Goal: Task Accomplishment & Management: Use online tool/utility

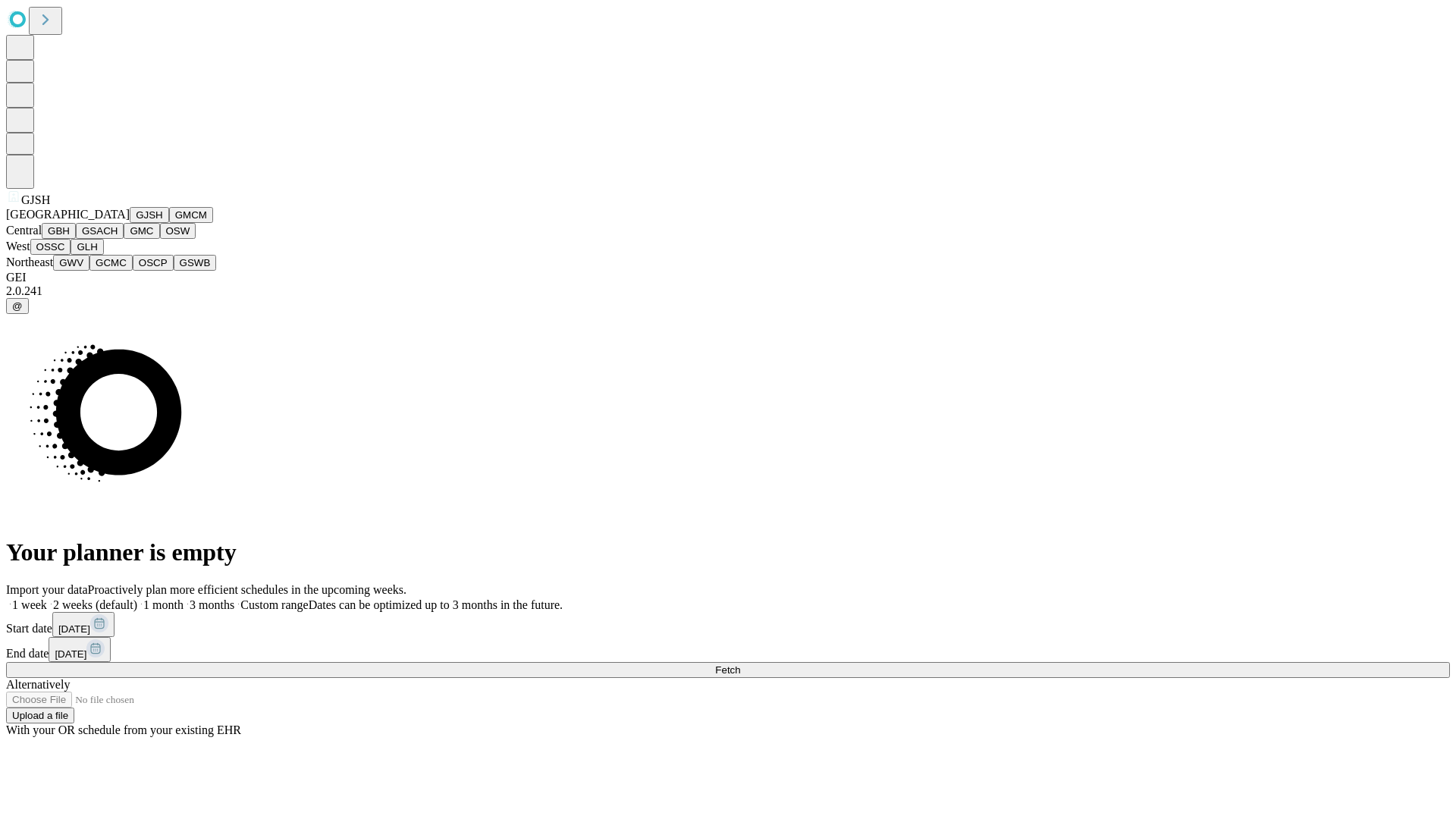
click at [130, 223] on button "GJSH" at bounding box center [149, 215] width 39 height 16
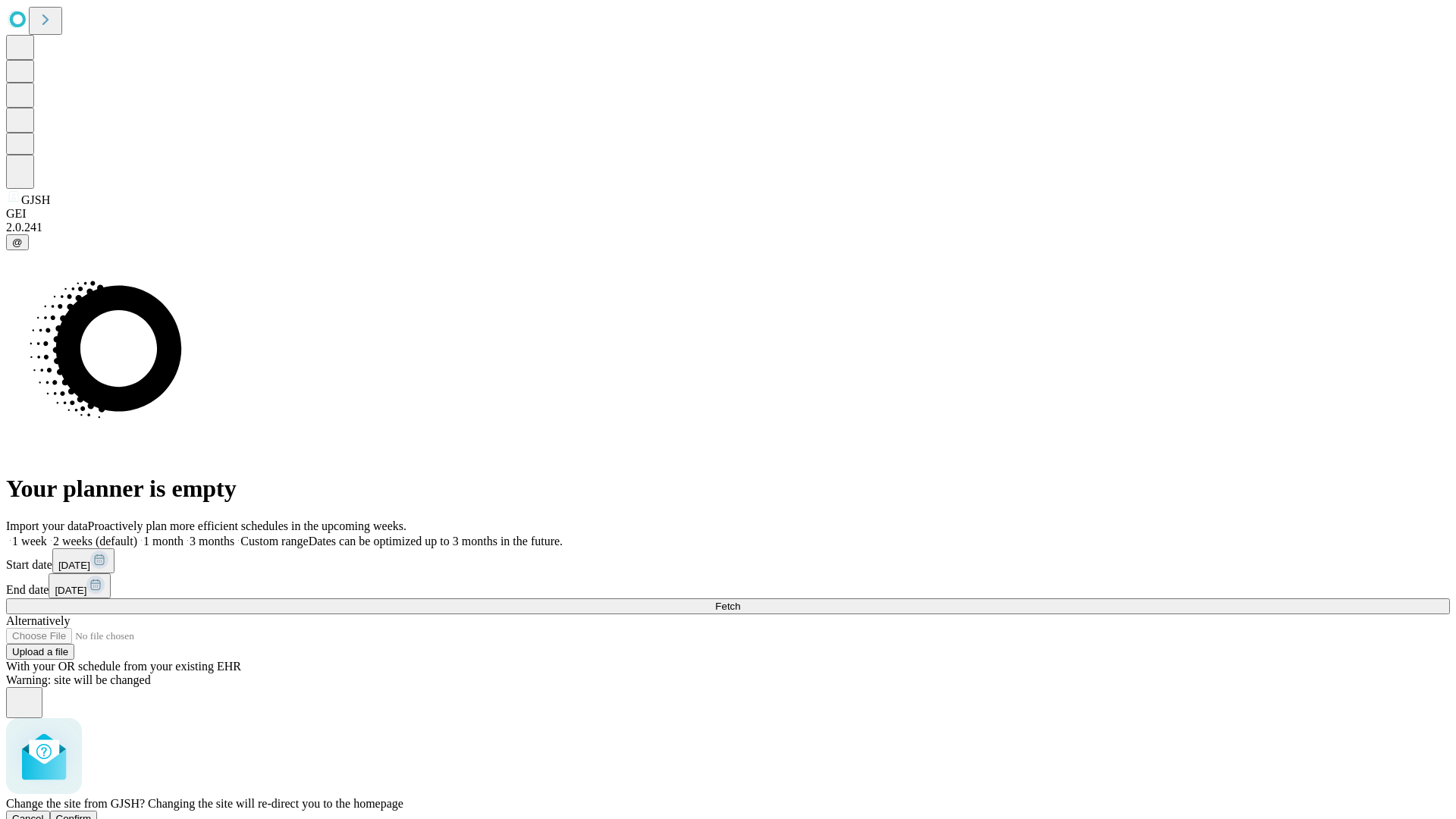
click at [92, 813] on span "Confirm" at bounding box center [73, 818] width 35 height 11
click at [47, 534] on label "1 week" at bounding box center [27, 540] width 41 height 13
click at [740, 600] on span "Fetch" at bounding box center [728, 606] width 25 height 11
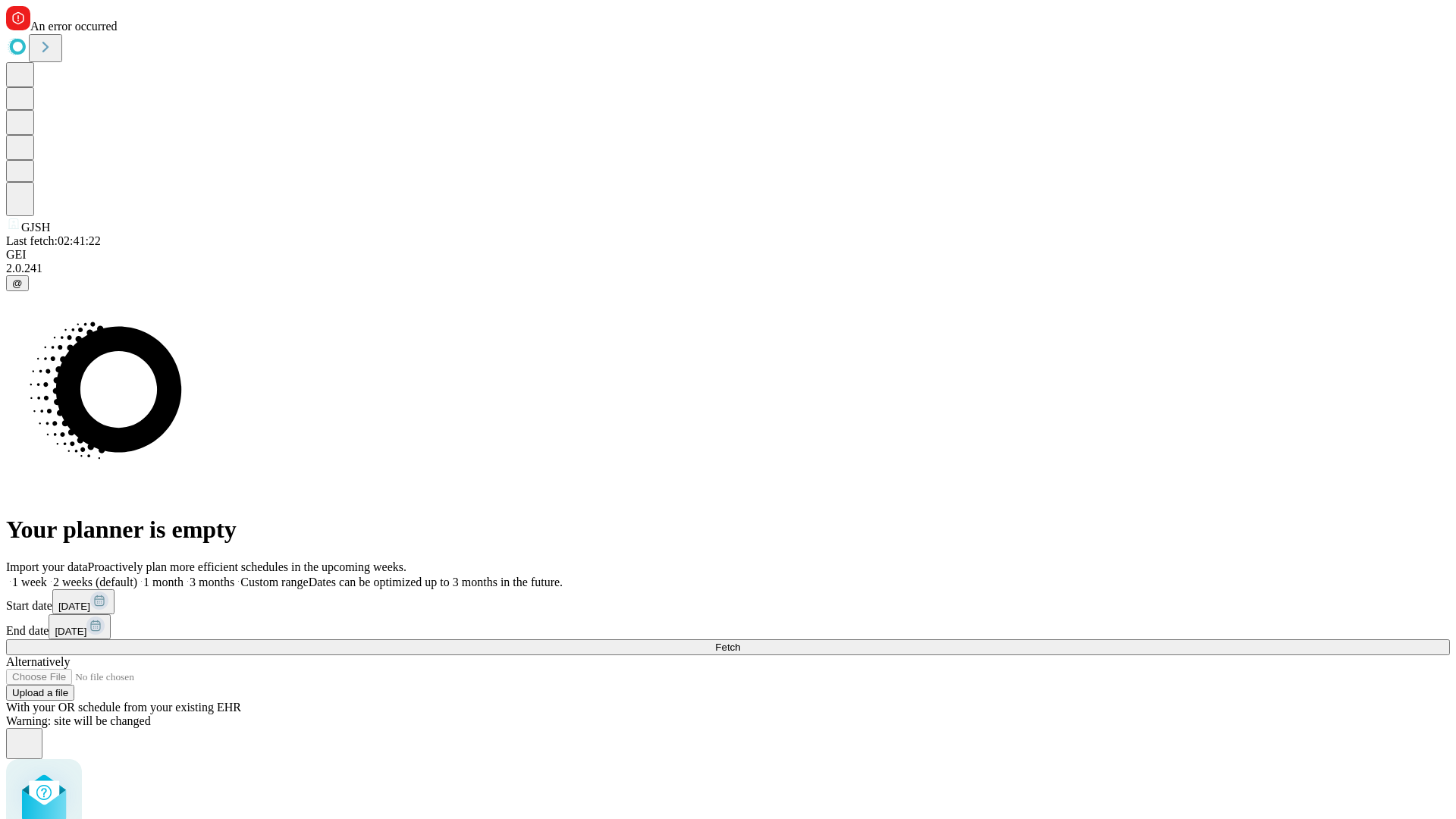
click at [47, 576] on label "1 week" at bounding box center [27, 582] width 41 height 13
click at [740, 641] on span "Fetch" at bounding box center [728, 647] width 25 height 11
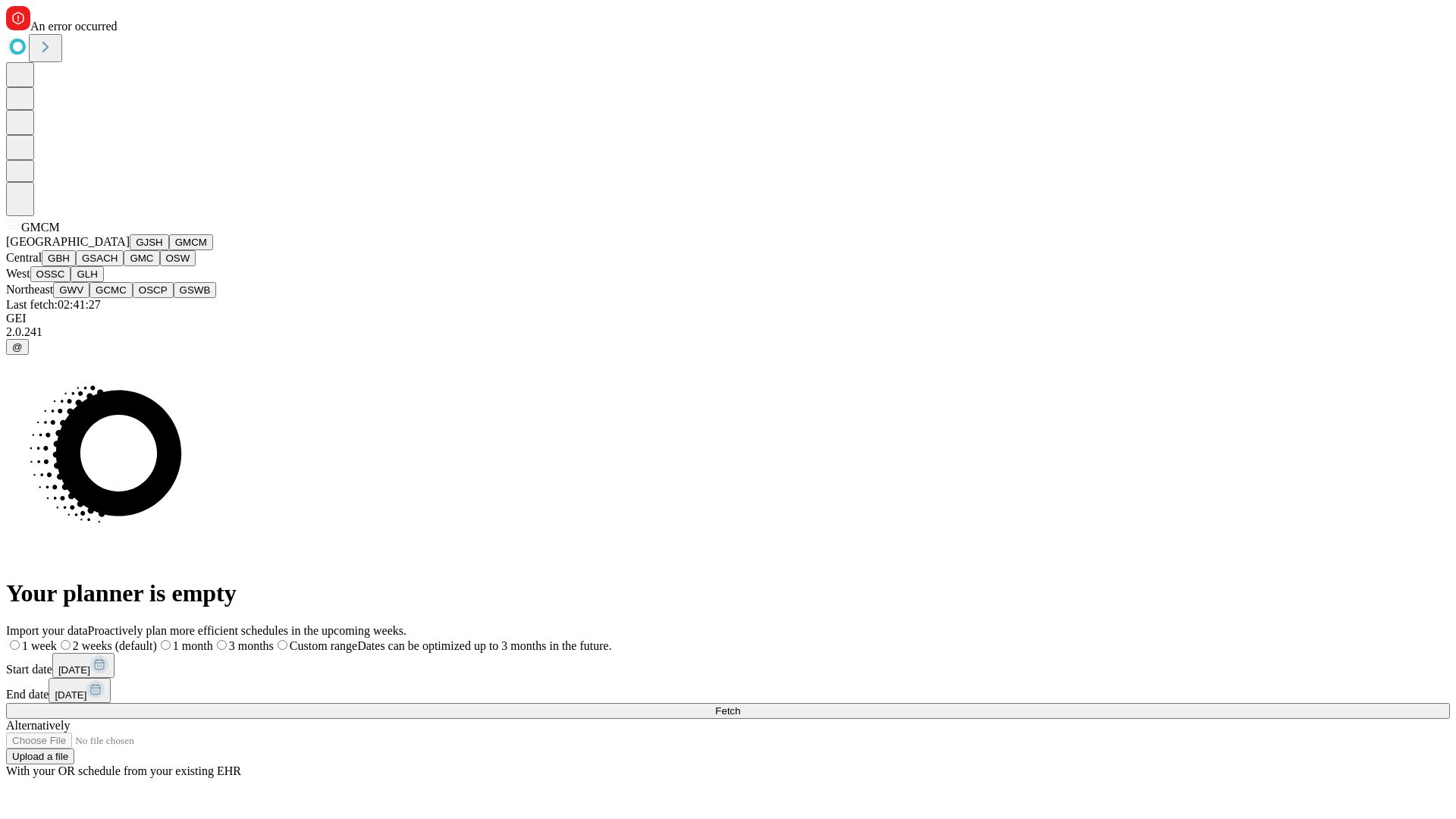
click at [76, 266] on button "GBH" at bounding box center [58, 258] width 34 height 16
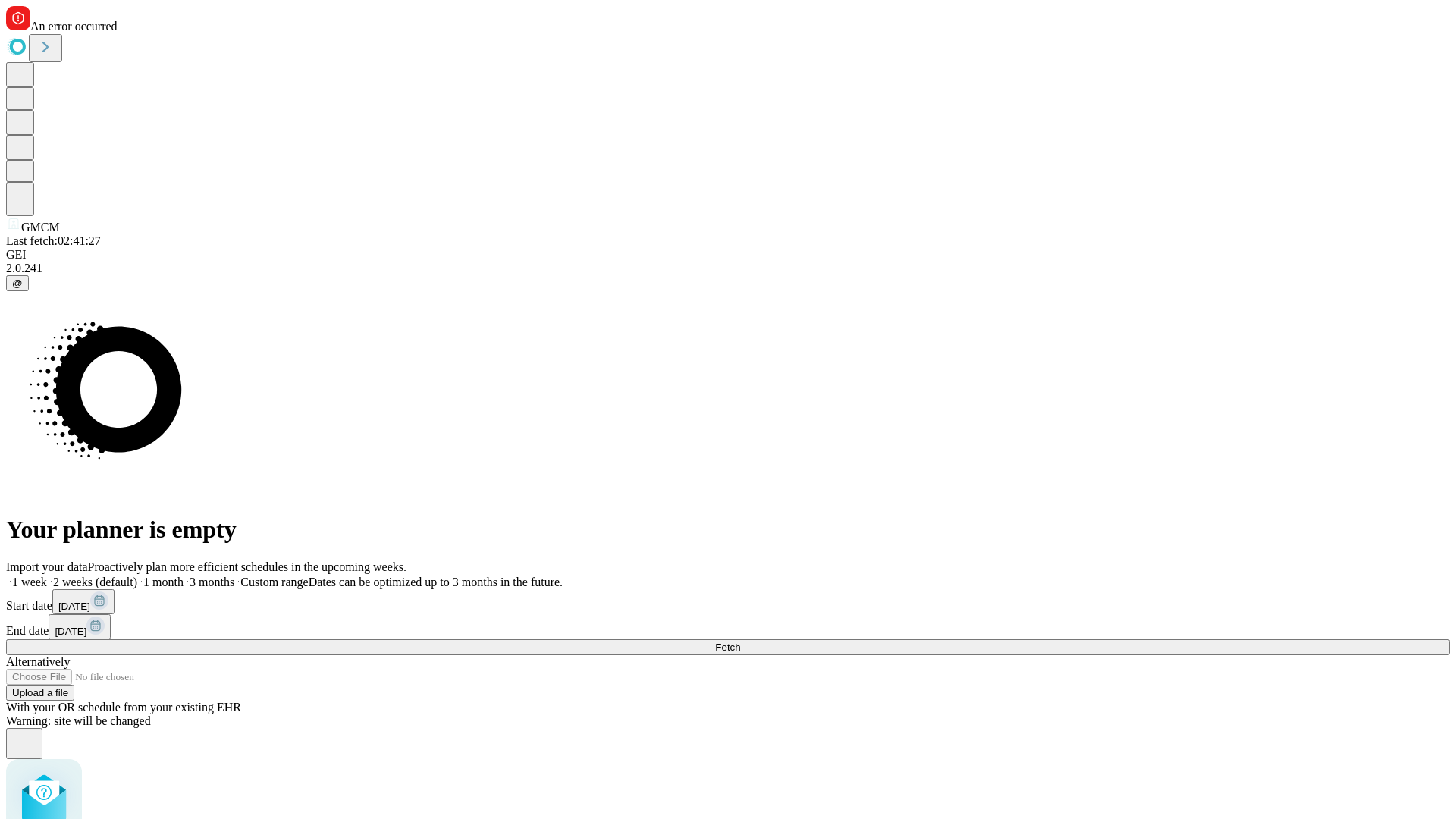
click at [47, 576] on label "1 week" at bounding box center [27, 582] width 41 height 13
click at [740, 641] on span "Fetch" at bounding box center [728, 647] width 25 height 11
click at [47, 576] on label "1 week" at bounding box center [27, 582] width 41 height 13
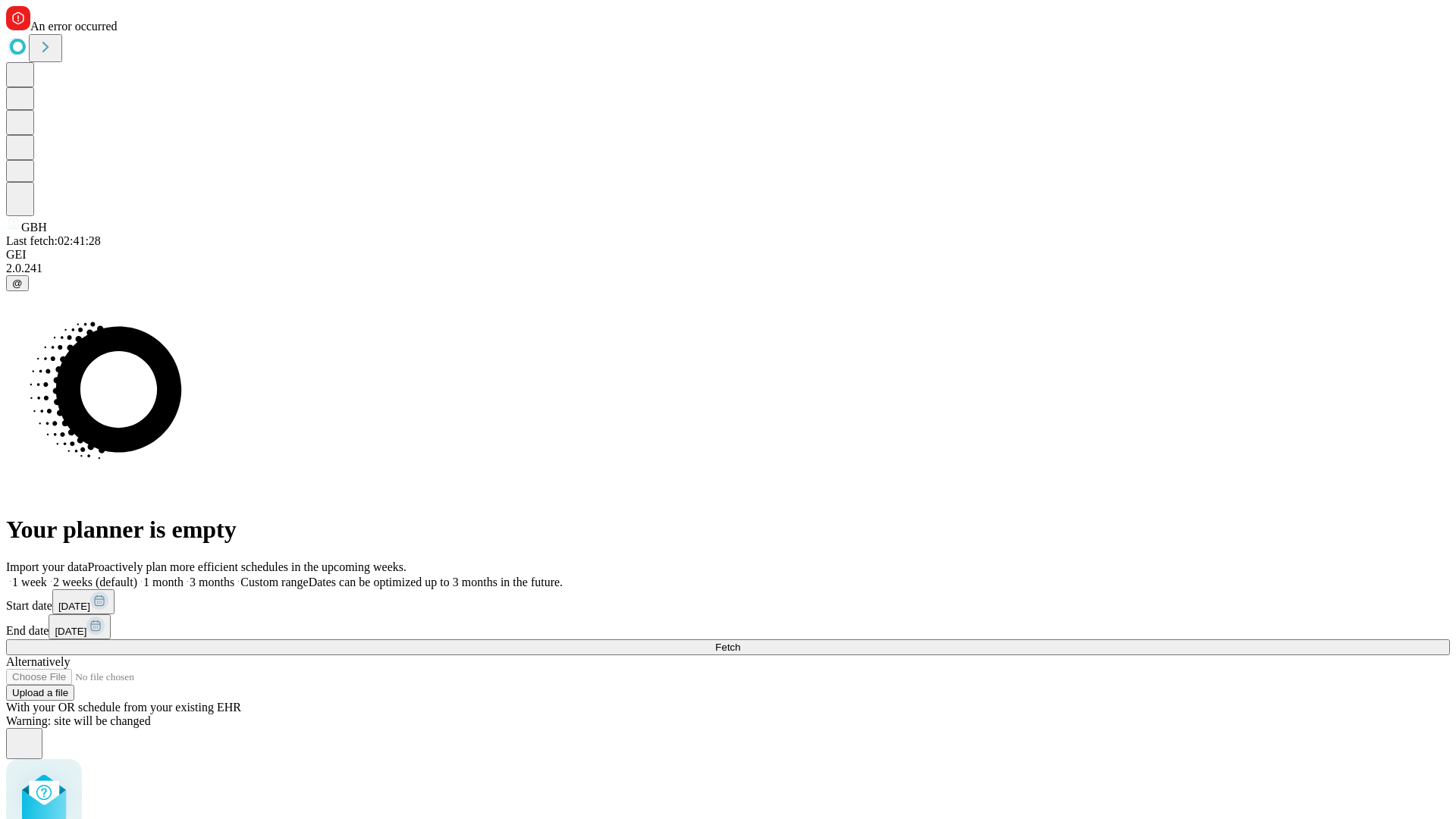
click at [740, 641] on span "Fetch" at bounding box center [728, 647] width 25 height 11
click at [47, 576] on label "1 week" at bounding box center [27, 582] width 41 height 13
click at [740, 641] on span "Fetch" at bounding box center [728, 647] width 25 height 11
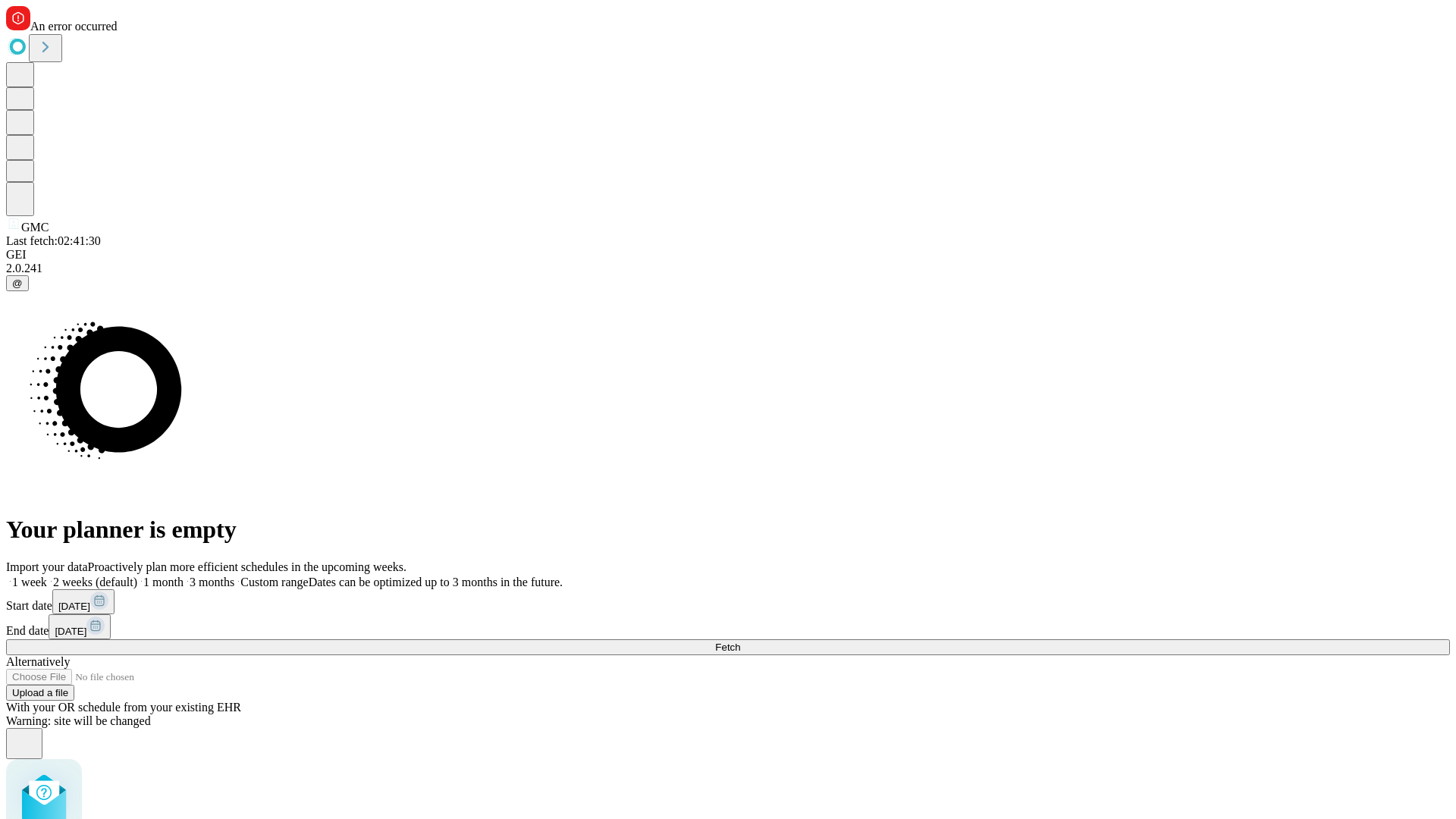
click at [47, 576] on label "1 week" at bounding box center [27, 582] width 41 height 13
click at [740, 641] on span "Fetch" at bounding box center [728, 647] width 25 height 11
click at [47, 576] on label "1 week" at bounding box center [27, 582] width 41 height 13
click at [740, 641] on span "Fetch" at bounding box center [728, 647] width 25 height 11
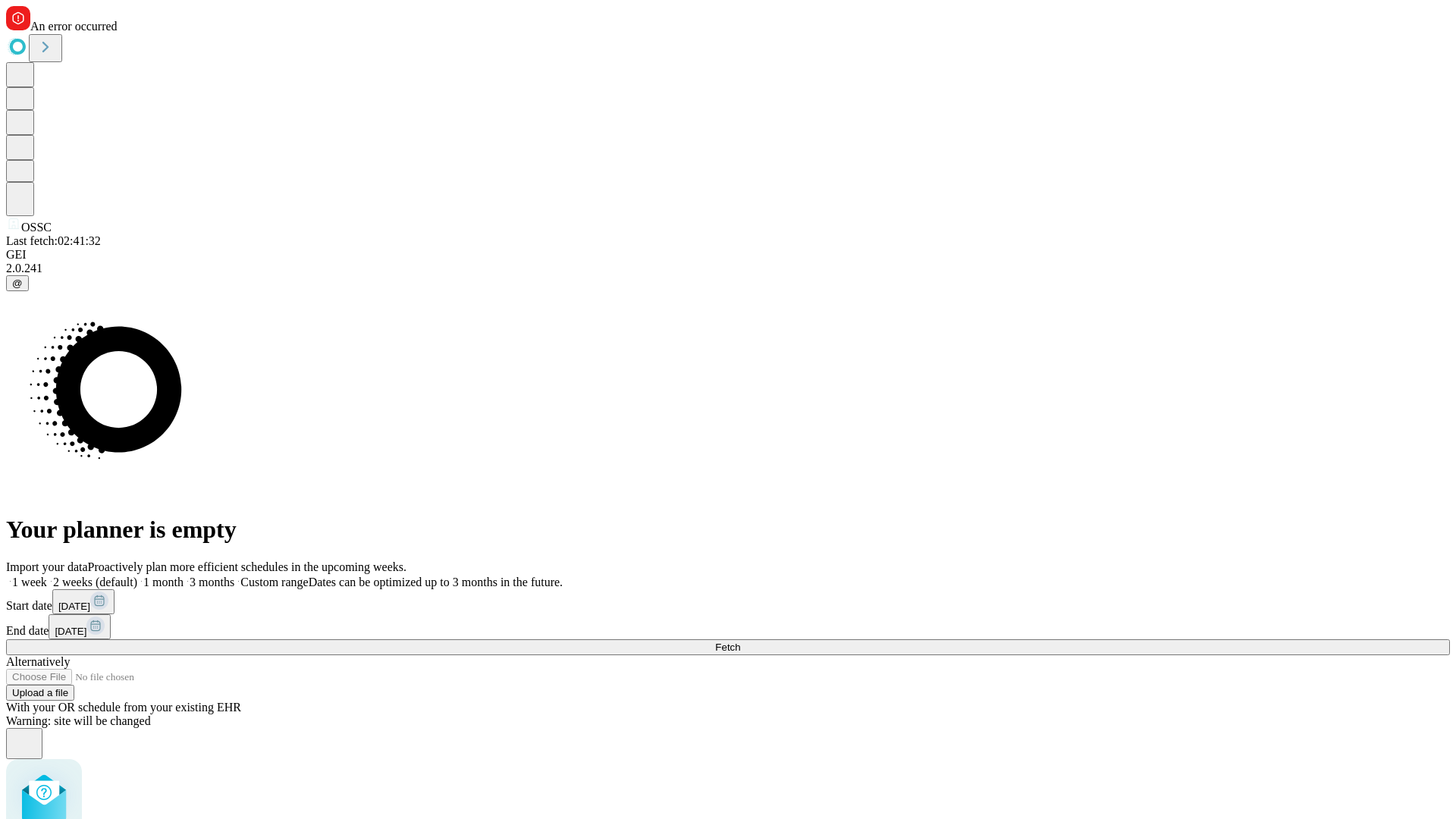
click at [47, 576] on label "1 week" at bounding box center [27, 582] width 41 height 13
click at [740, 641] on span "Fetch" at bounding box center [728, 647] width 25 height 11
click at [47, 576] on label "1 week" at bounding box center [27, 582] width 41 height 13
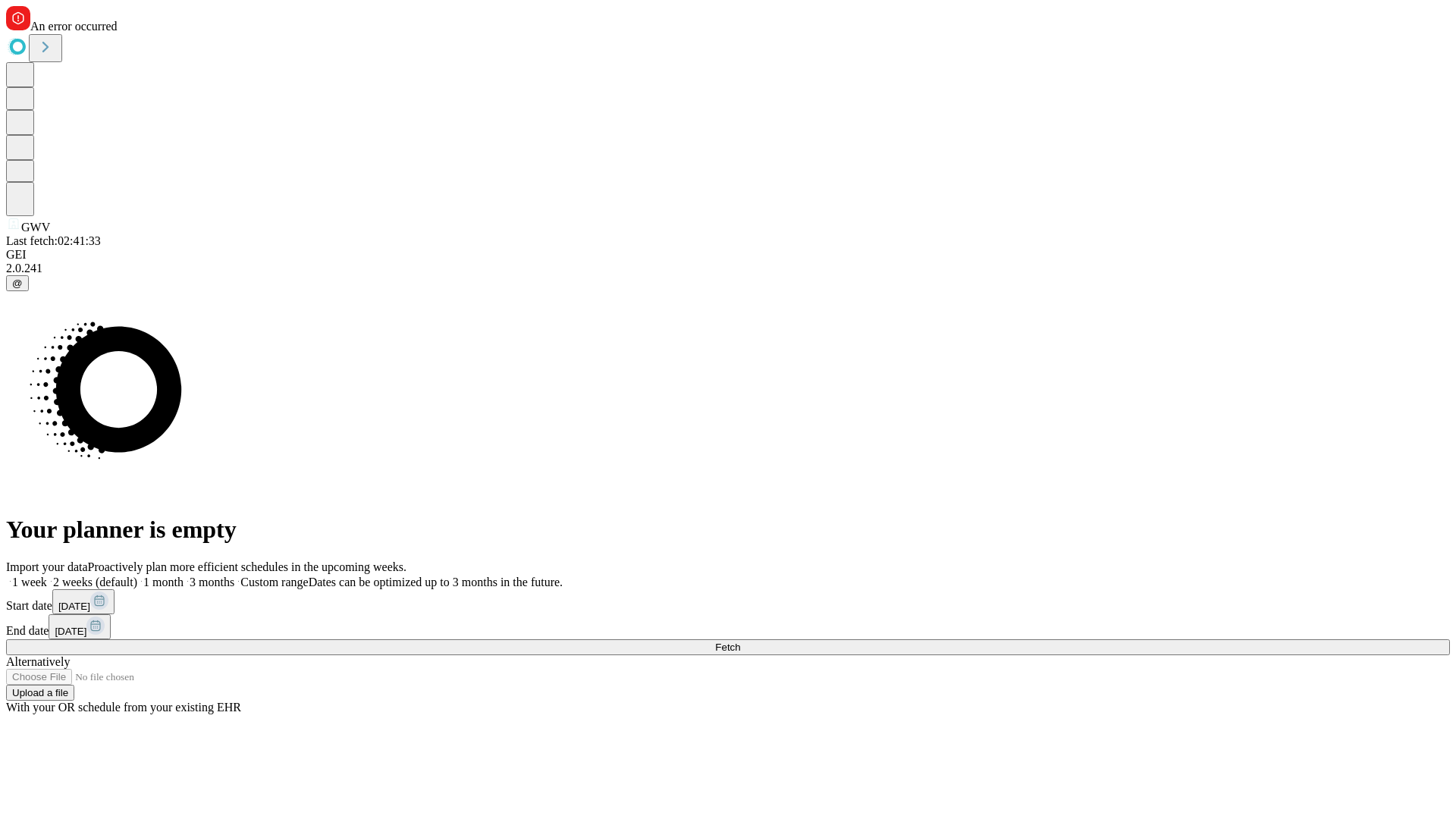
click at [740, 641] on span "Fetch" at bounding box center [728, 647] width 25 height 11
click at [47, 576] on label "1 week" at bounding box center [27, 582] width 41 height 13
click at [740, 641] on span "Fetch" at bounding box center [728, 647] width 25 height 11
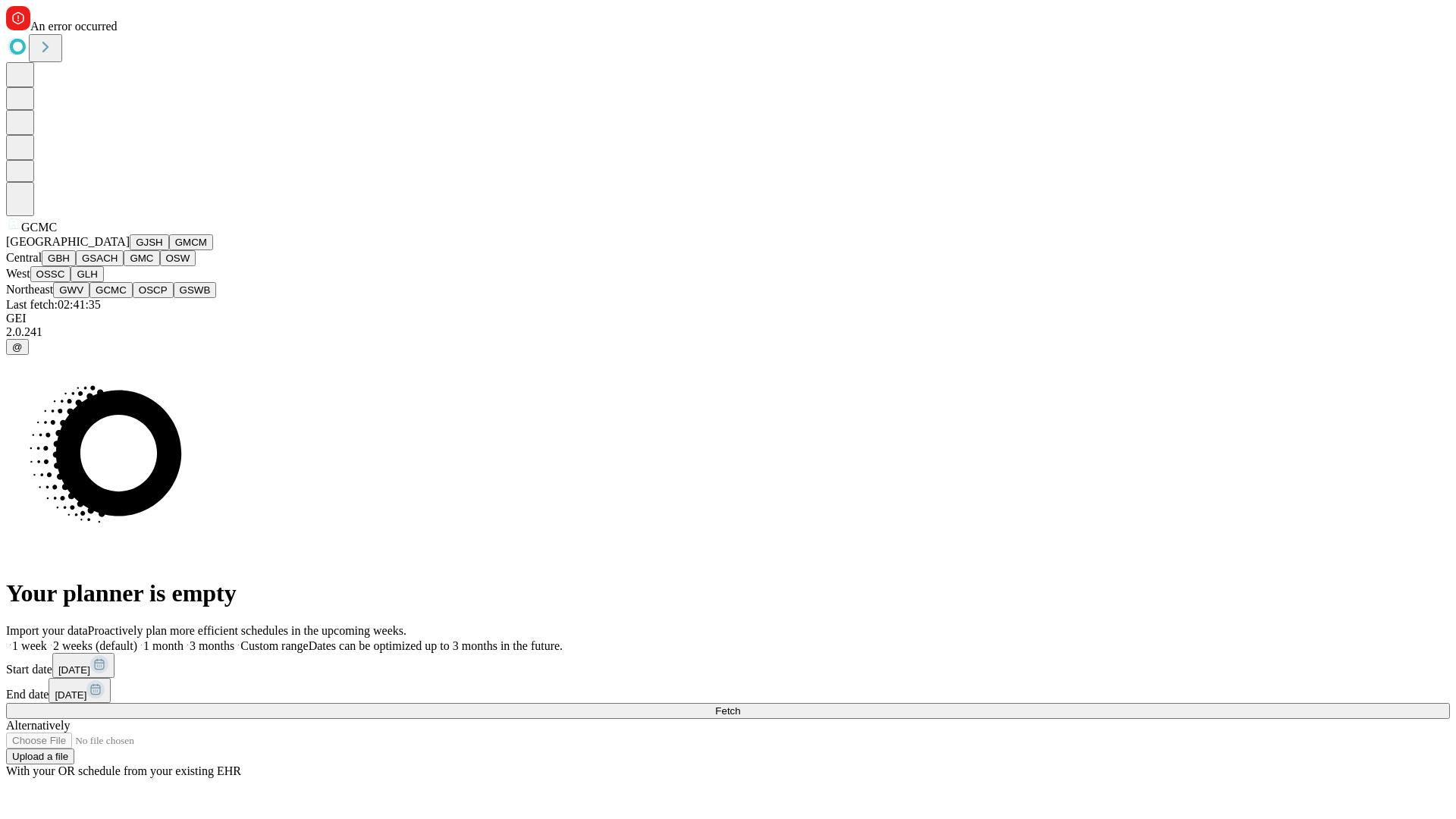
click at [133, 298] on button "OSCP" at bounding box center [153, 290] width 41 height 16
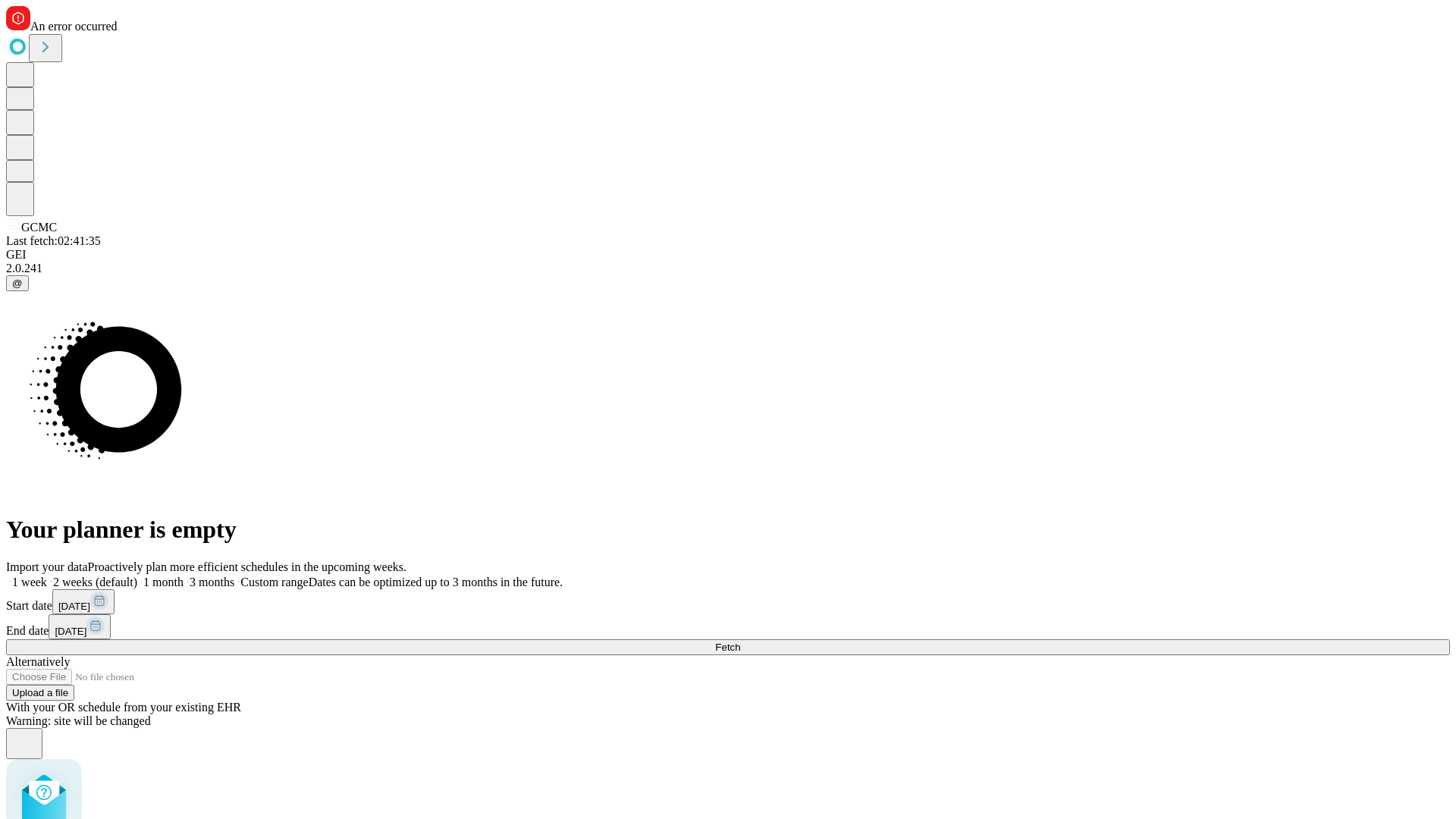
click at [47, 576] on label "1 week" at bounding box center [27, 582] width 41 height 13
click at [740, 641] on span "Fetch" at bounding box center [728, 647] width 25 height 11
click at [47, 576] on label "1 week" at bounding box center [27, 582] width 41 height 13
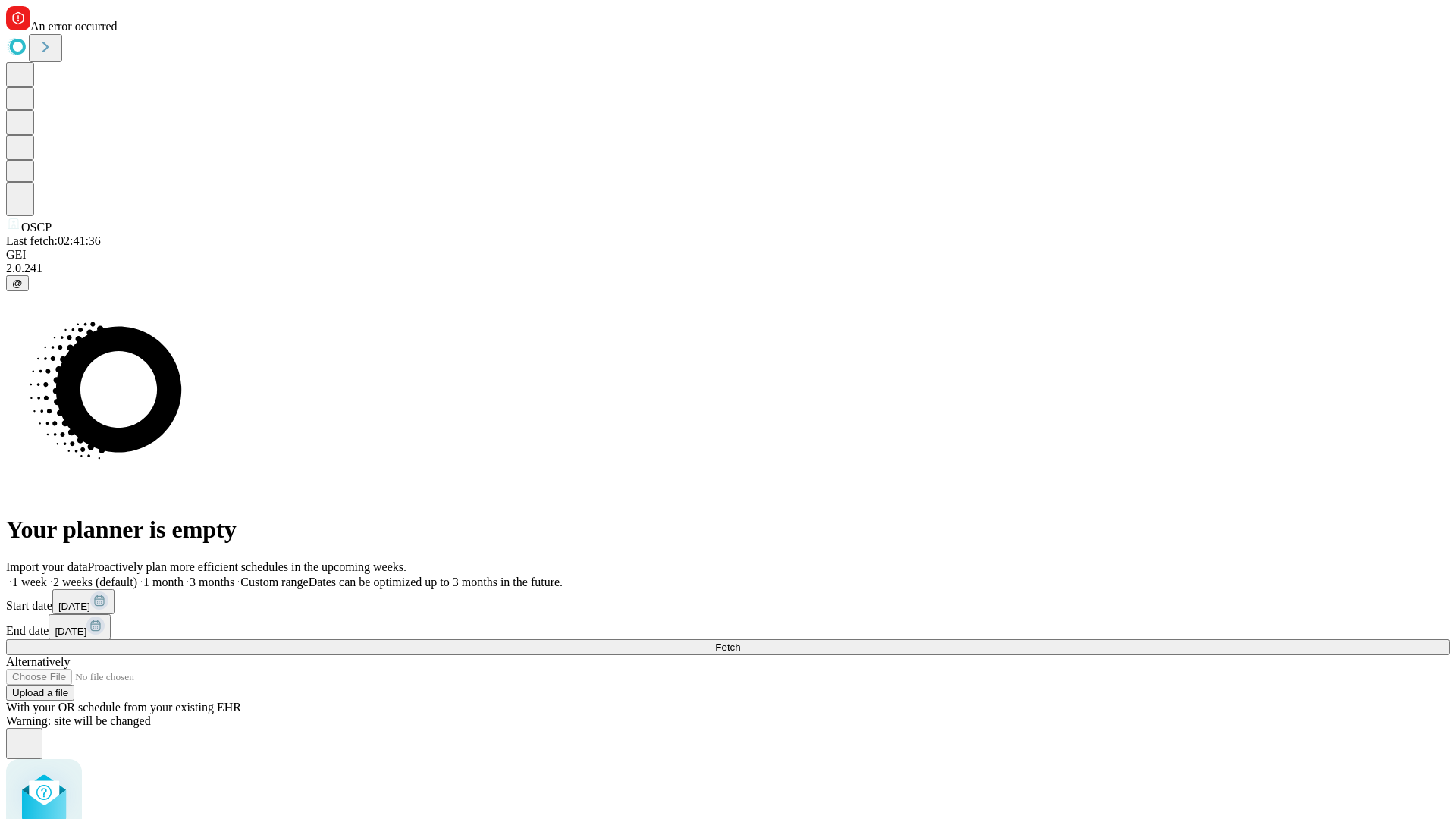
click at [740, 641] on span "Fetch" at bounding box center [728, 647] width 25 height 11
